Goal: Check status: Verify the current state of an ongoing process or item

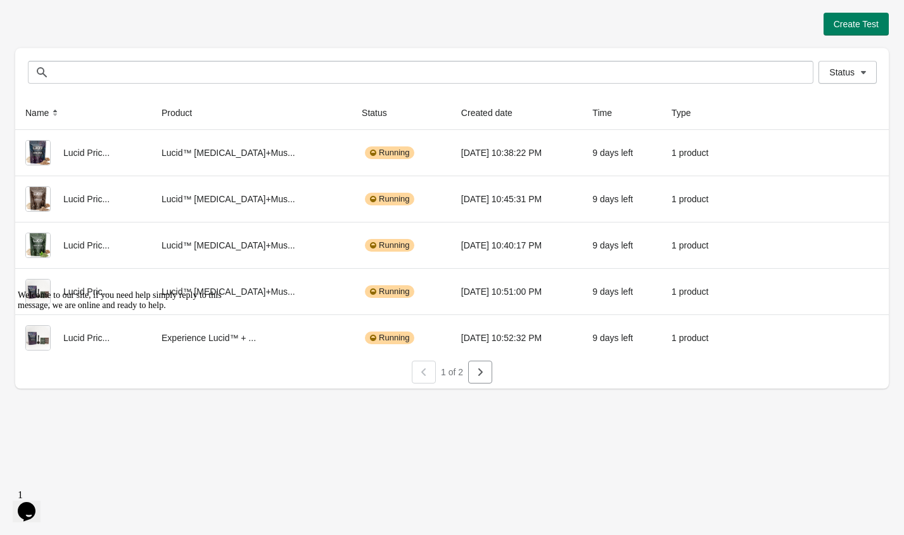
click at [300, 30] on div "Create Test" at bounding box center [452, 24] width 874 height 23
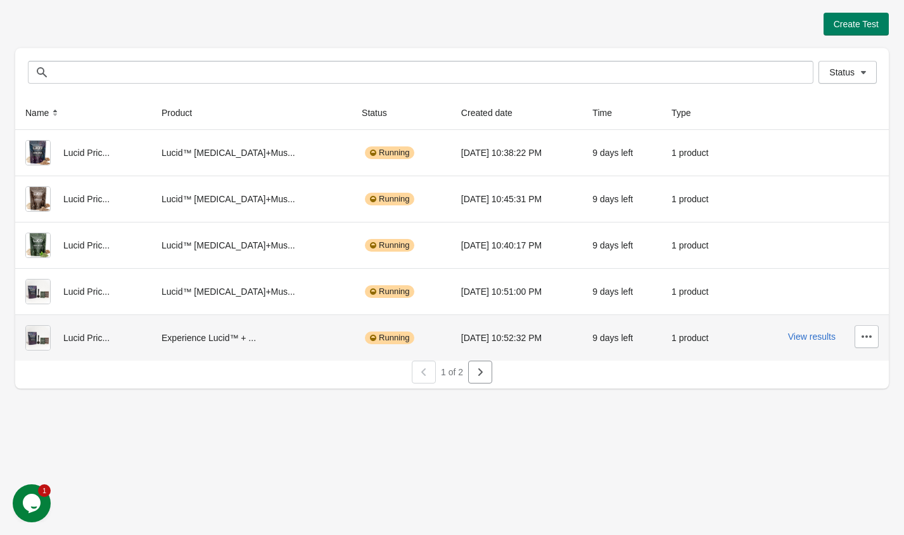
click at [803, 342] on div "View results" at bounding box center [812, 336] width 132 height 23
click at [821, 334] on button "View results" at bounding box center [812, 336] width 48 height 10
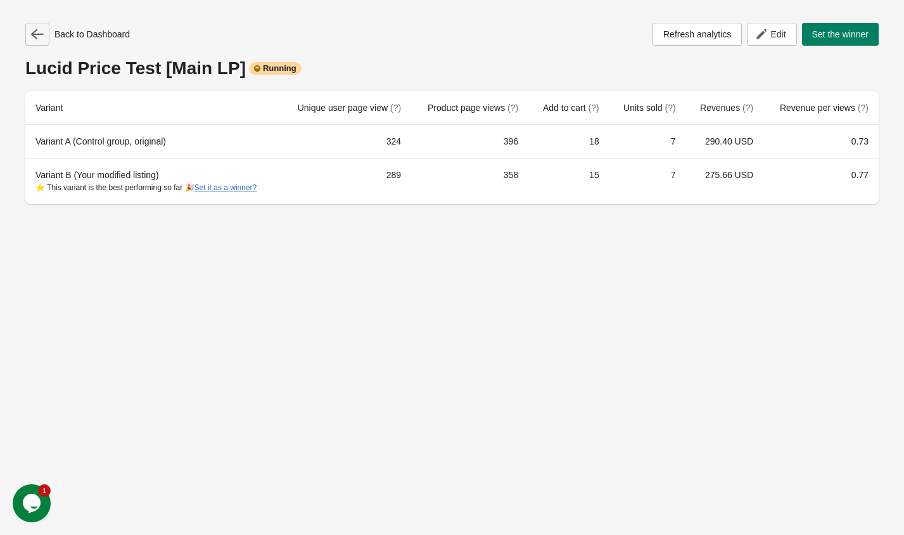
click at [48, 34] on button "button" at bounding box center [37, 34] width 24 height 23
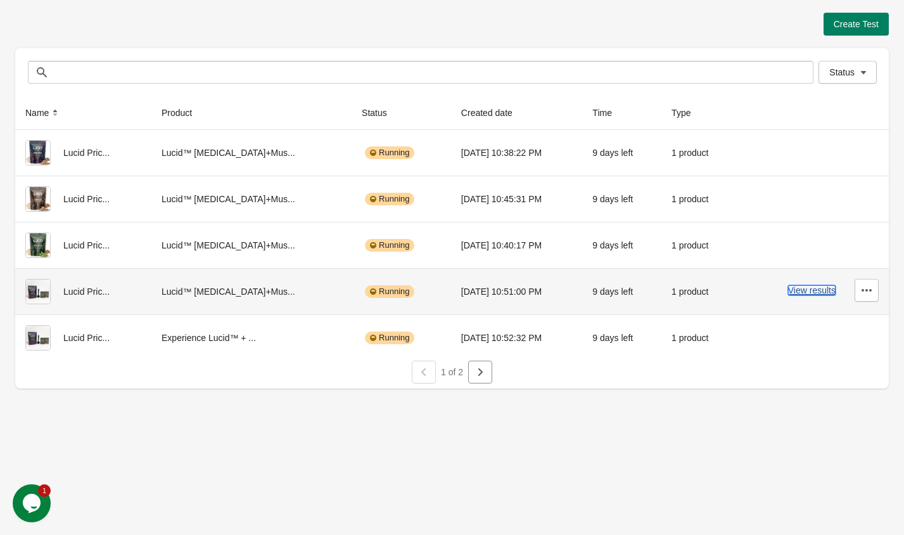
click at [808, 293] on button "View results" at bounding box center [812, 290] width 48 height 10
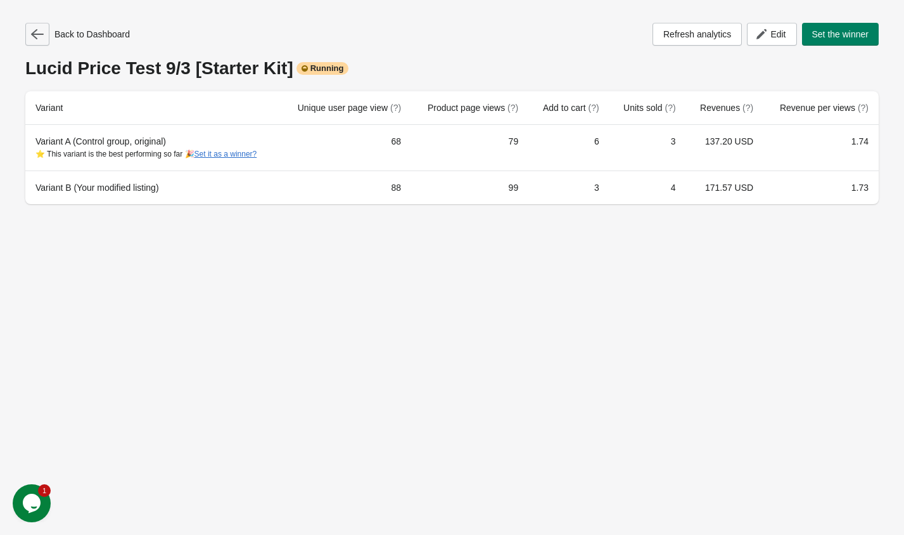
click at [39, 39] on icon "button" at bounding box center [37, 34] width 13 height 13
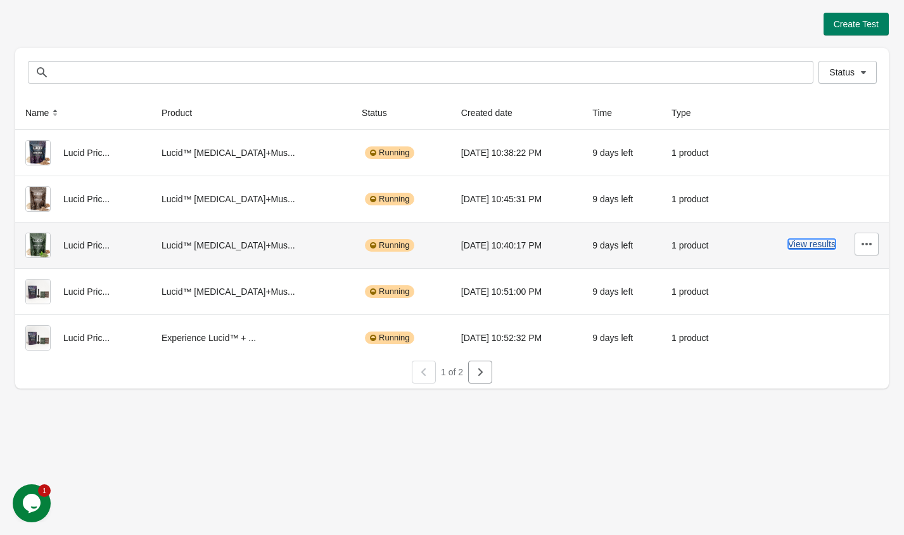
click at [817, 248] on button "View results" at bounding box center [812, 244] width 48 height 10
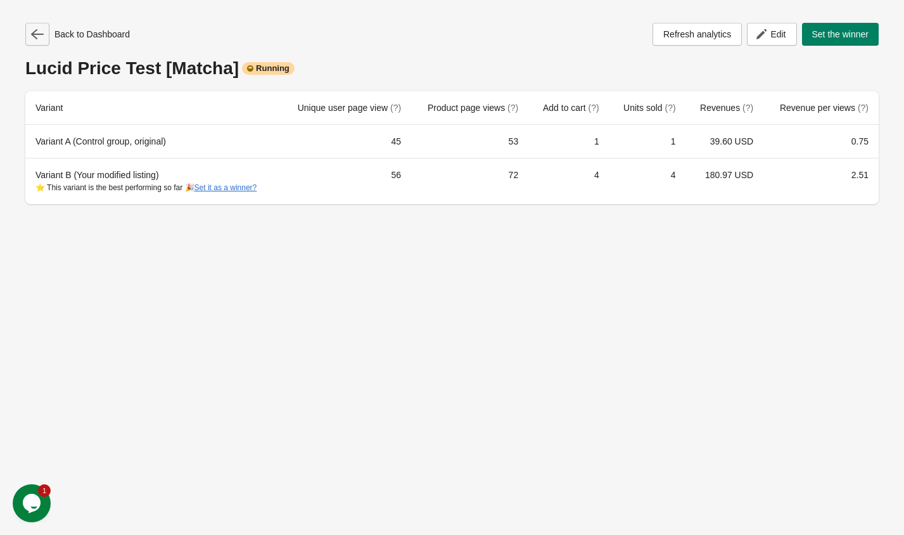
click at [39, 41] on button "button" at bounding box center [37, 34] width 24 height 23
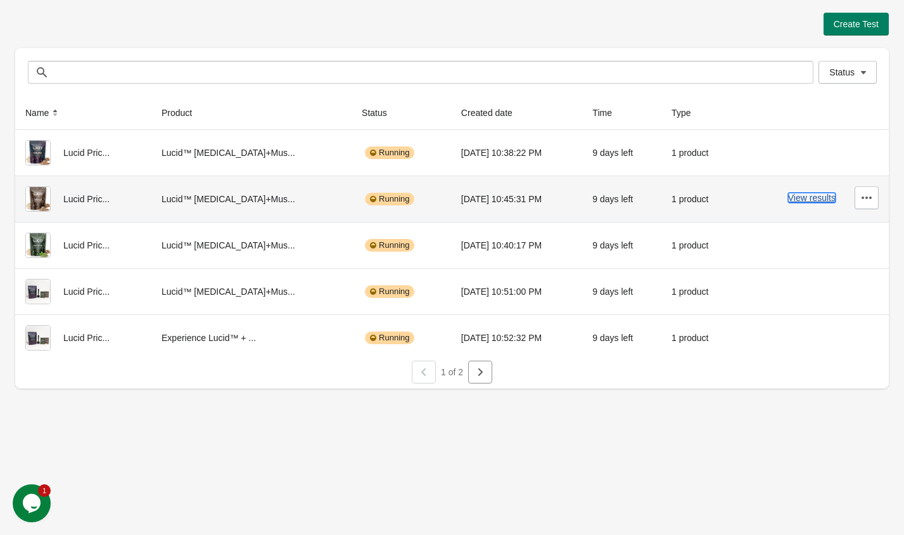
click at [796, 195] on button "View results" at bounding box center [812, 198] width 48 height 10
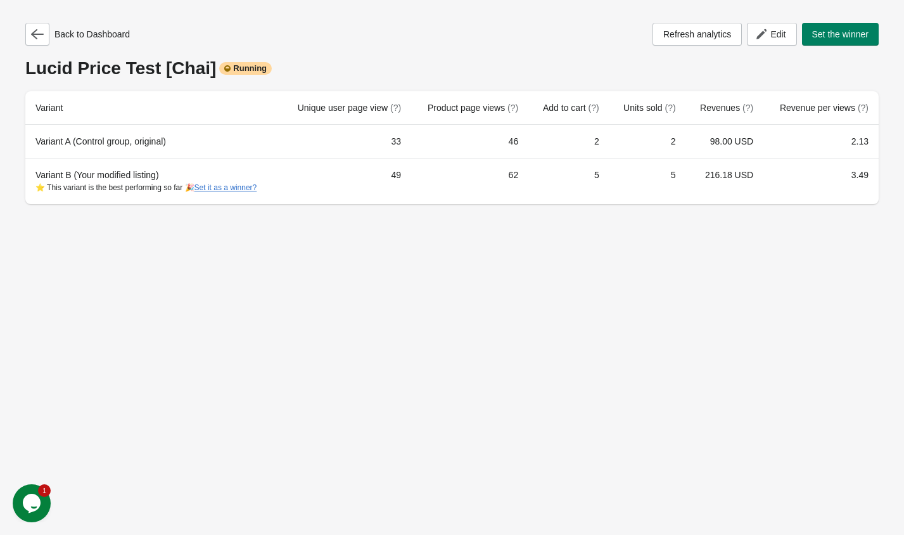
click at [291, 28] on div "Back to Dashboard Refresh analytics Edit Set the winner" at bounding box center [451, 34] width 853 height 23
click at [34, 37] on icon "button" at bounding box center [37, 34] width 13 height 13
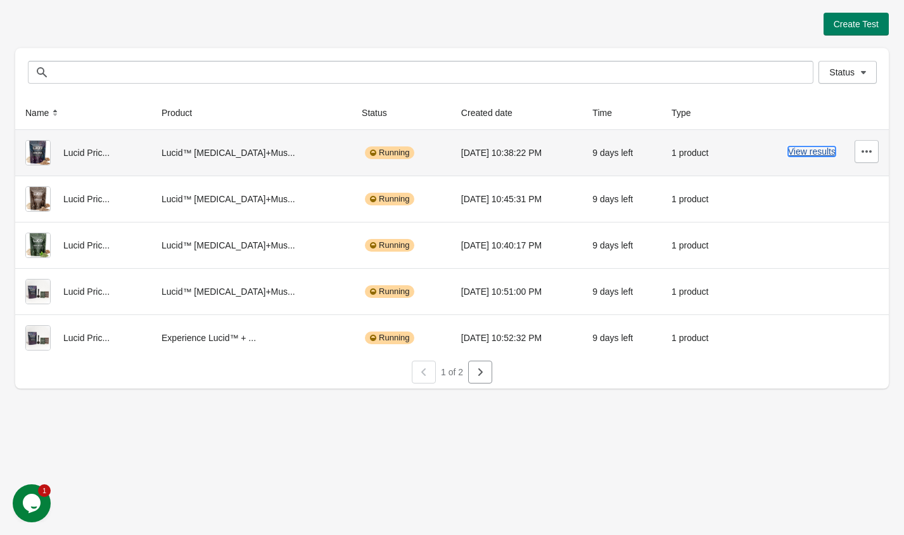
click at [802, 156] on button "View results" at bounding box center [812, 151] width 48 height 10
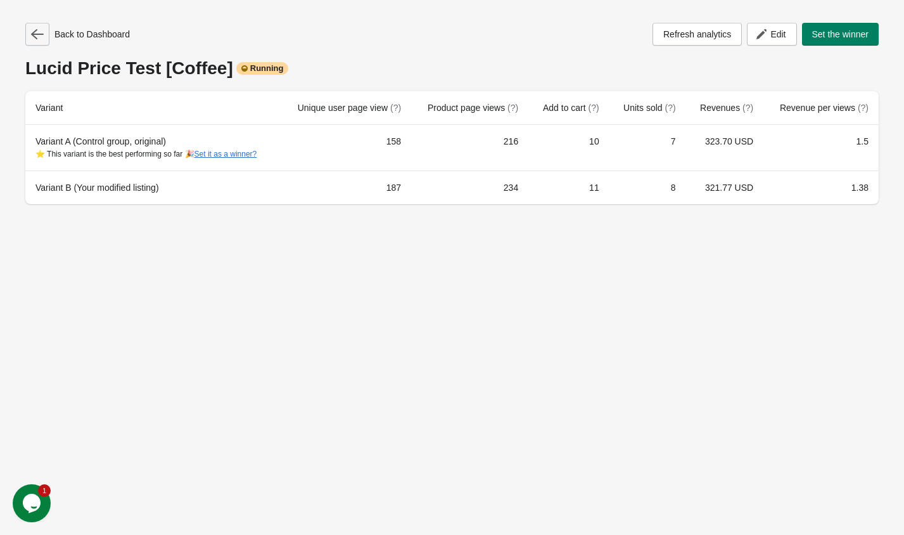
click at [34, 34] on icon "button" at bounding box center [37, 34] width 13 height 10
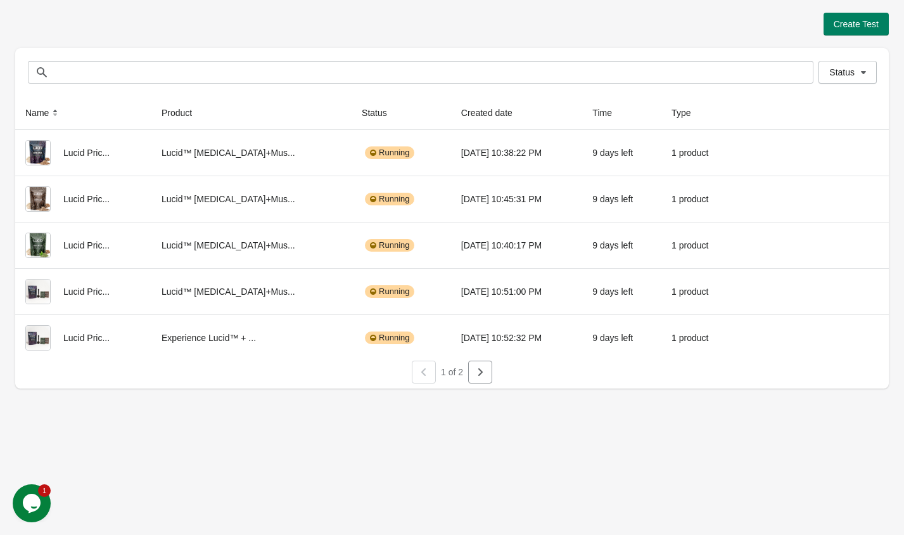
click at [358, 56] on div "Status Status" at bounding box center [452, 72] width 874 height 48
click at [478, 380] on button "button" at bounding box center [480, 372] width 24 height 23
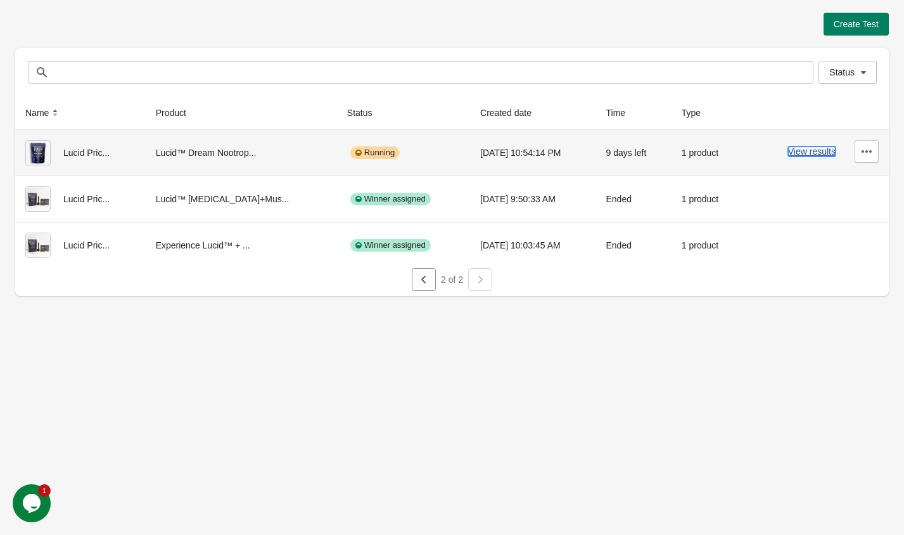
click at [808, 153] on button "View results" at bounding box center [812, 151] width 48 height 10
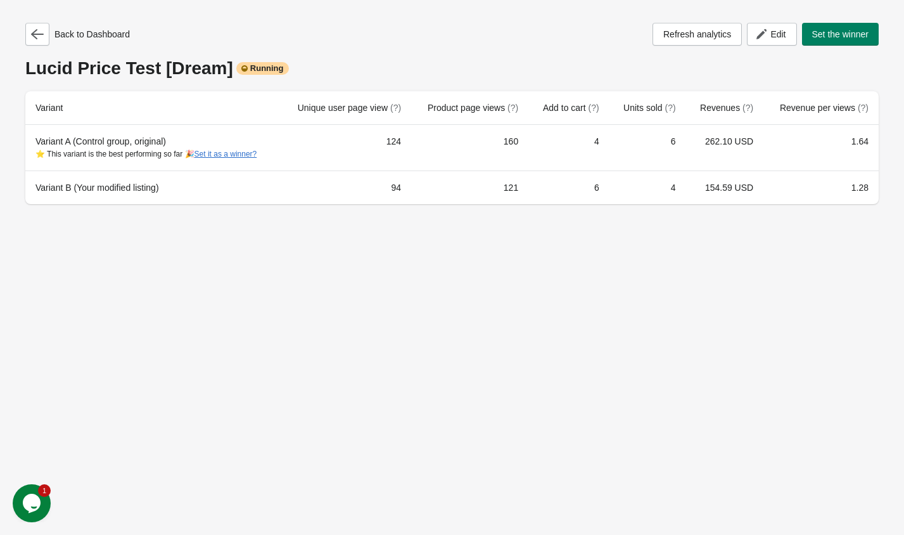
click at [572, 50] on div "Back to Dashboard Refresh analytics Edit Set the winner Lucid Price Test [Dream…" at bounding box center [451, 113] width 853 height 181
click at [506, 59] on div "Lucid Price Test [Dream] Running" at bounding box center [451, 68] width 853 height 20
click at [37, 37] on icon "button" at bounding box center [37, 34] width 13 height 13
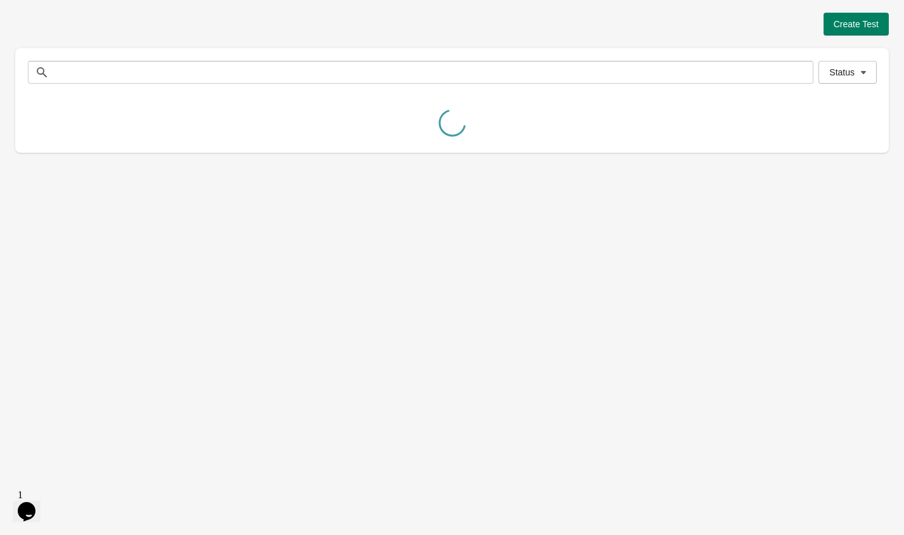
click at [193, 35] on div "Create Test" at bounding box center [452, 24] width 874 height 23
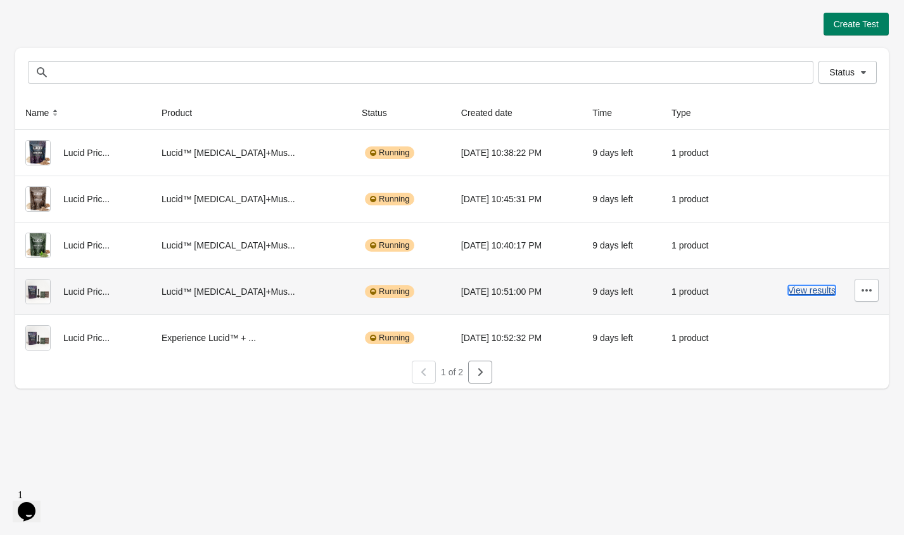
click at [810, 288] on button "View results" at bounding box center [812, 290] width 48 height 10
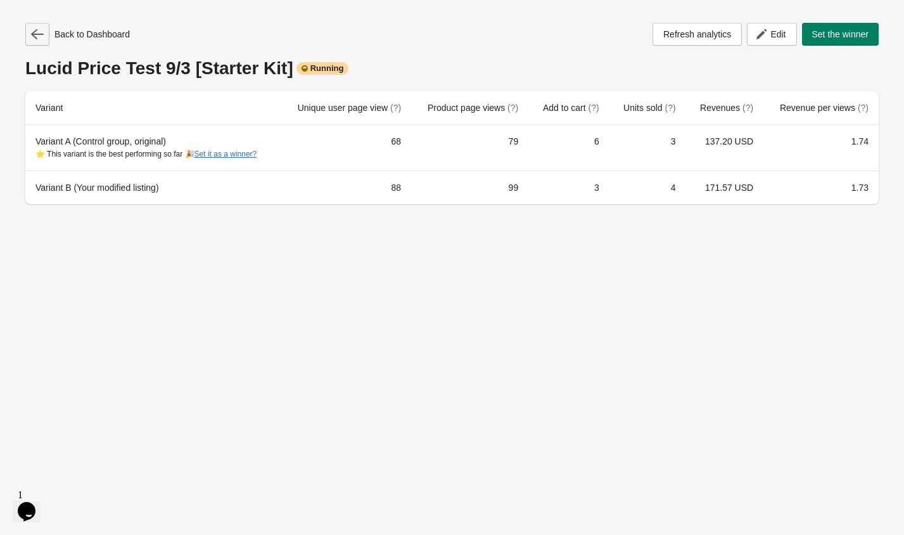
click at [38, 34] on icon "button" at bounding box center [37, 34] width 13 height 10
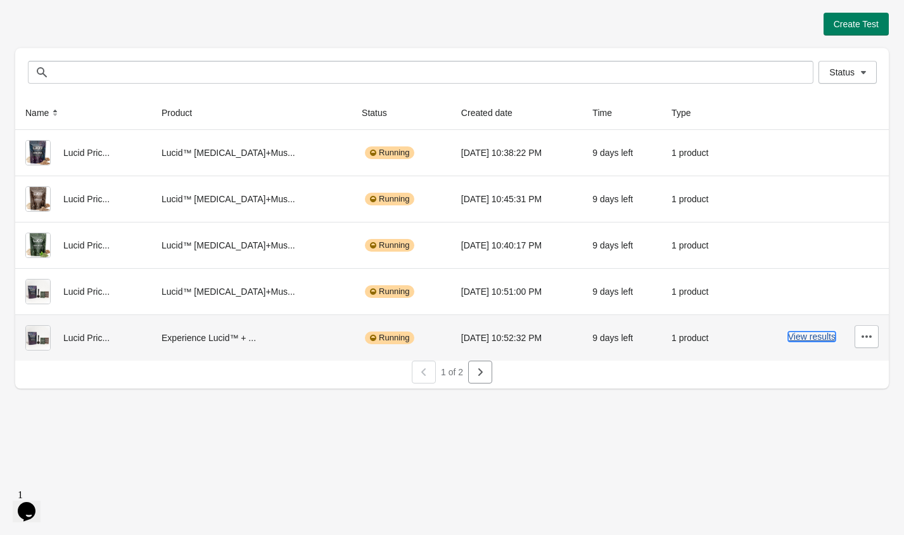
click at [815, 337] on button "View results" at bounding box center [812, 336] width 48 height 10
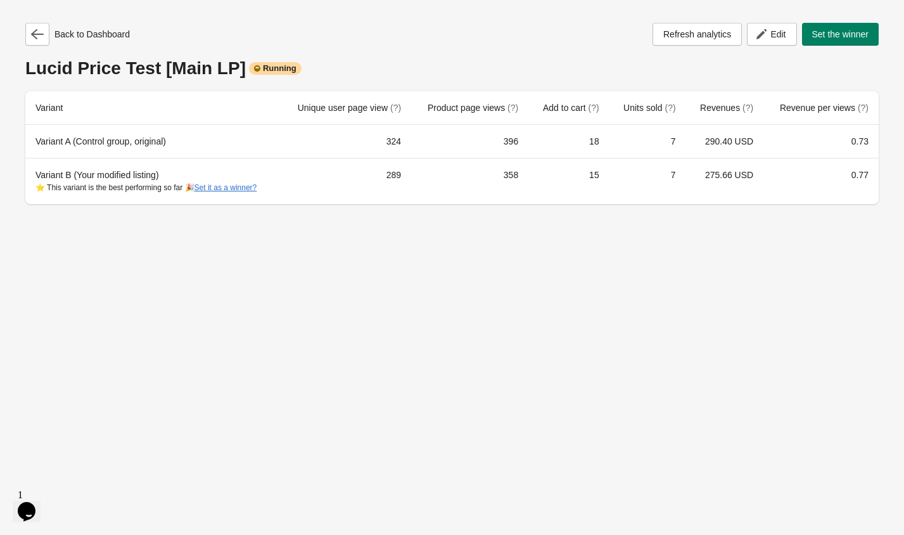
click at [342, 37] on div "Back to Dashboard Refresh analytics Edit Set the winner" at bounding box center [451, 34] width 853 height 23
click at [41, 41] on button "button" at bounding box center [37, 34] width 24 height 23
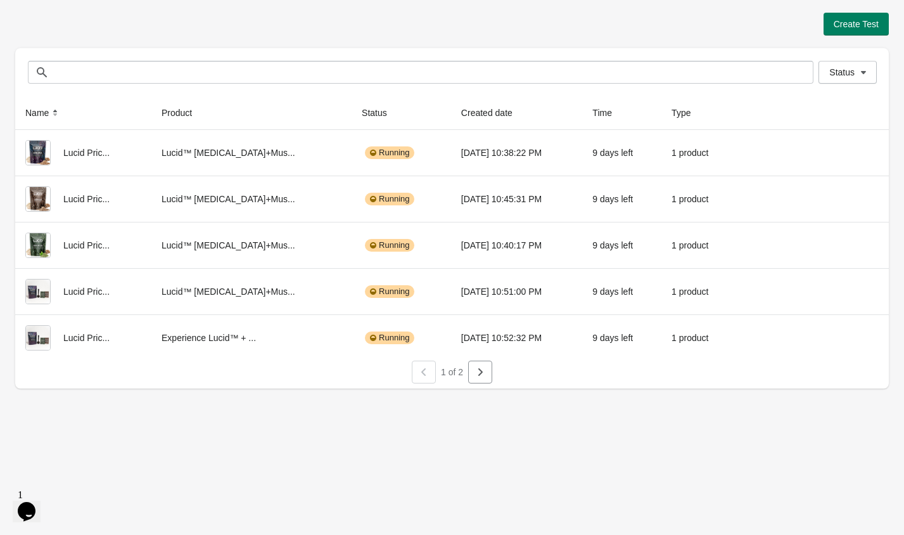
click at [600, 45] on div "Create Test Status Status Name Product Status Created date Time Type Lucid Pric…" at bounding box center [452, 201] width 874 height 376
